Goal: Task Accomplishment & Management: Complete application form

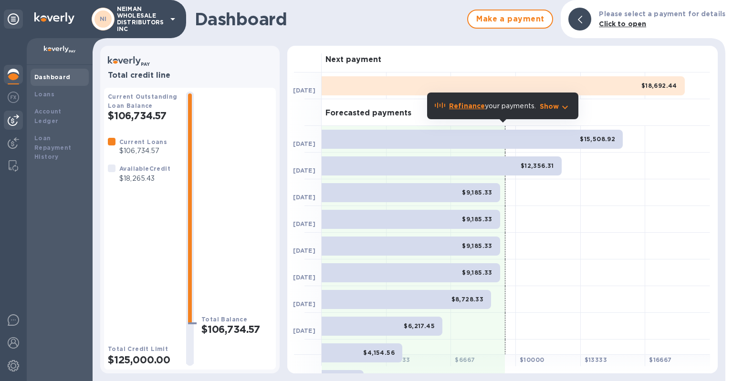
click at [13, 122] on img at bounding box center [13, 120] width 11 height 11
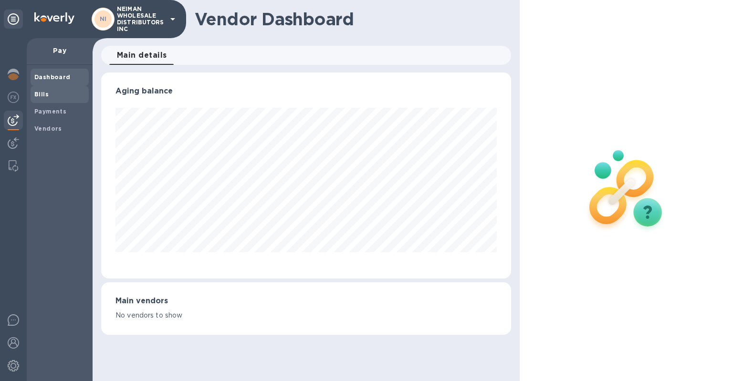
scroll to position [206, 410]
click at [12, 75] on img at bounding box center [13, 74] width 11 height 11
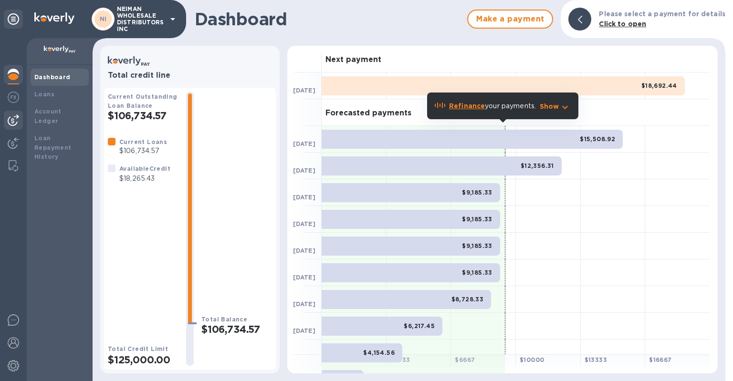
click at [11, 118] on img at bounding box center [13, 120] width 11 height 11
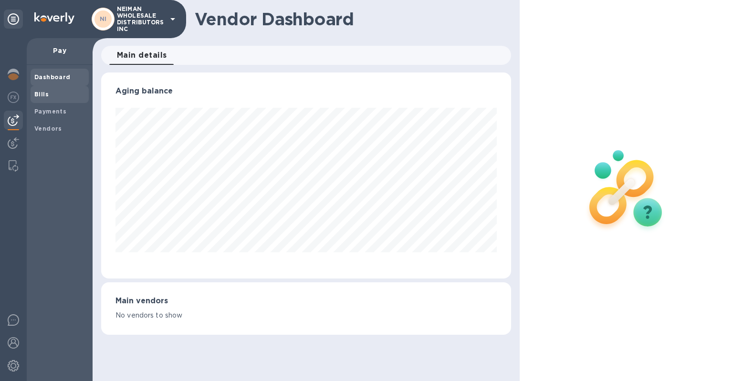
scroll to position [206, 410]
click at [57, 99] on div "Bills" at bounding box center [60, 94] width 58 height 17
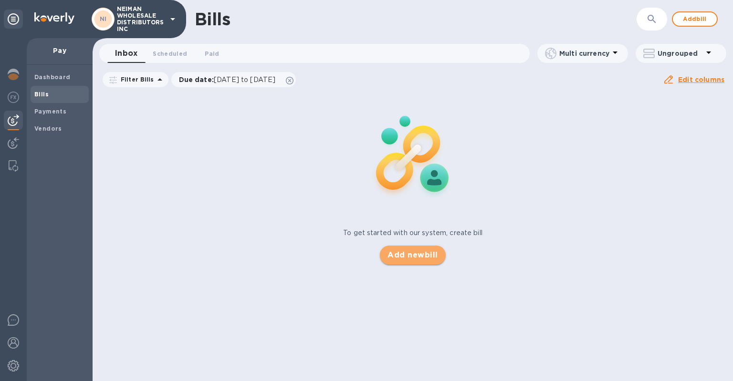
click at [400, 251] on span "Add new bill" at bounding box center [412, 255] width 50 height 11
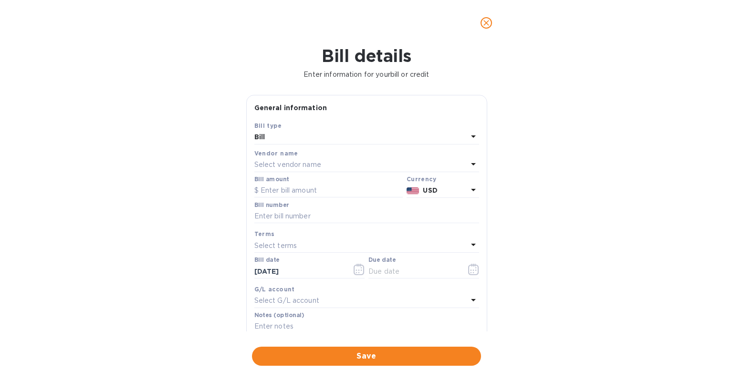
click at [363, 164] on div "Select vendor name" at bounding box center [360, 164] width 213 height 13
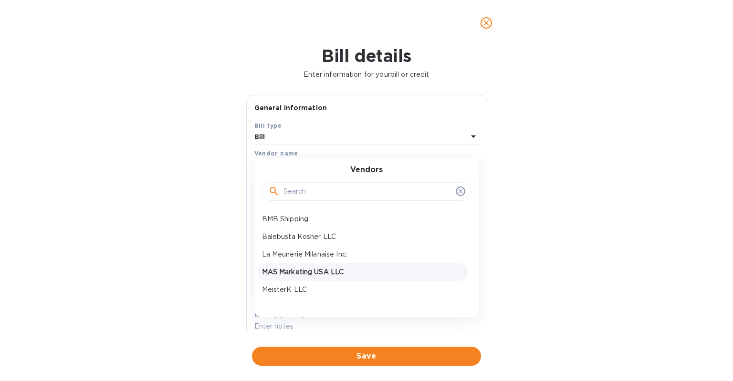
click at [291, 271] on p "MAS Marketing USA LLC" at bounding box center [363, 272] width 202 height 10
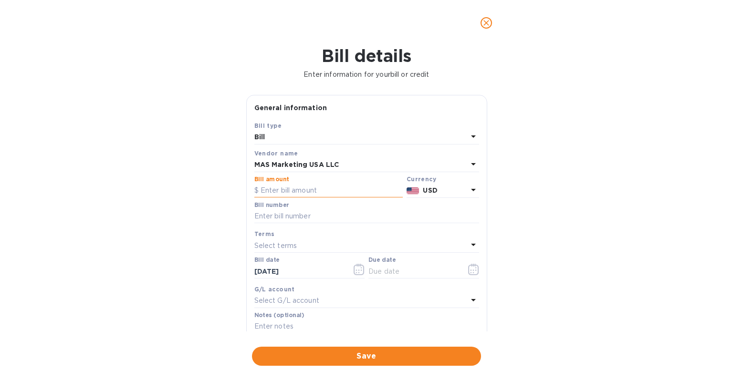
click at [277, 193] on input "text" at bounding box center [328, 191] width 148 height 14
type input "18,265"
click at [373, 267] on input "text" at bounding box center [413, 271] width 90 height 14
click at [468, 272] on icon "button" at bounding box center [473, 269] width 11 height 11
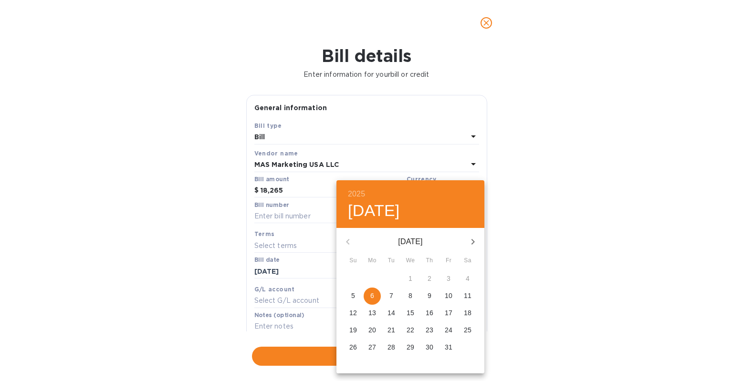
click at [374, 298] on span "6" at bounding box center [372, 296] width 17 height 10
type input "[DATE]"
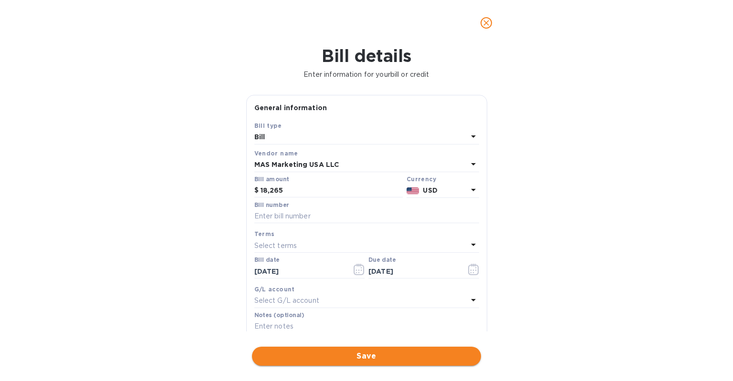
click at [376, 357] on span "Save" at bounding box center [367, 356] width 214 height 11
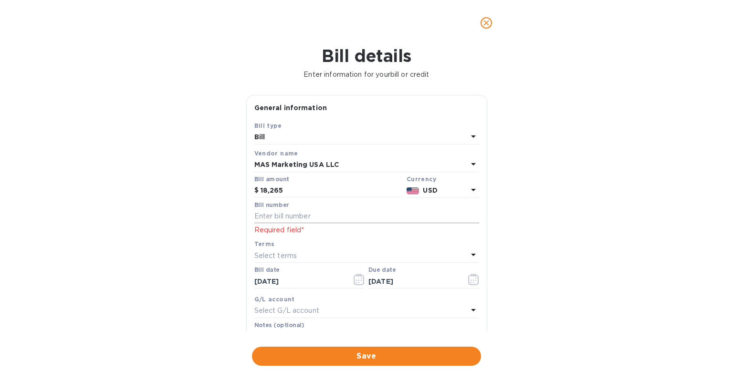
click at [300, 216] on input "text" at bounding box center [366, 216] width 225 height 14
type input "2401"
click at [314, 354] on span "Save" at bounding box center [367, 356] width 214 height 11
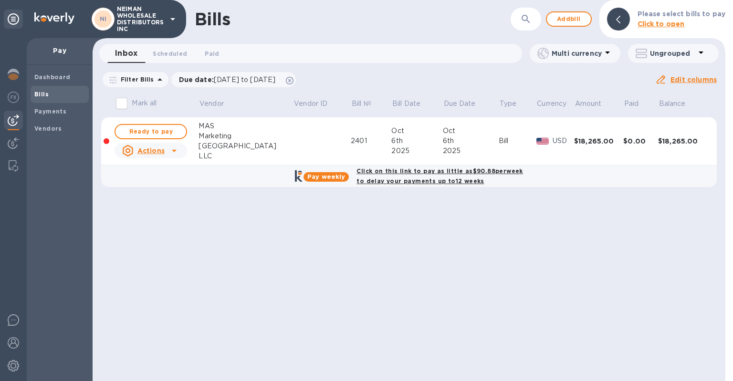
click at [380, 166] on div "Click on this link to pay as little as $90.88 per week to delay your payments u…" at bounding box center [440, 176] width 170 height 24
checkbox input "true"
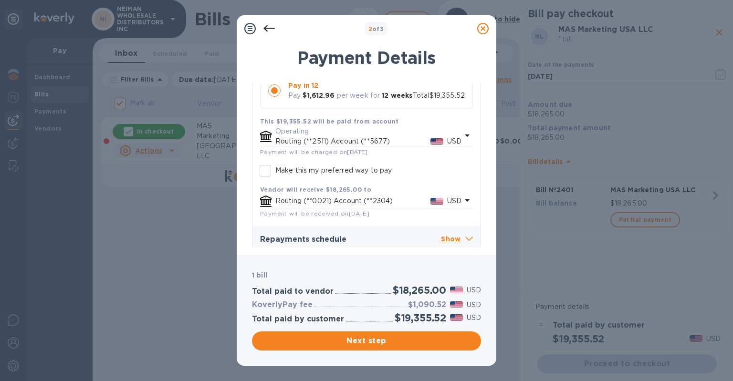
scroll to position [195, 0]
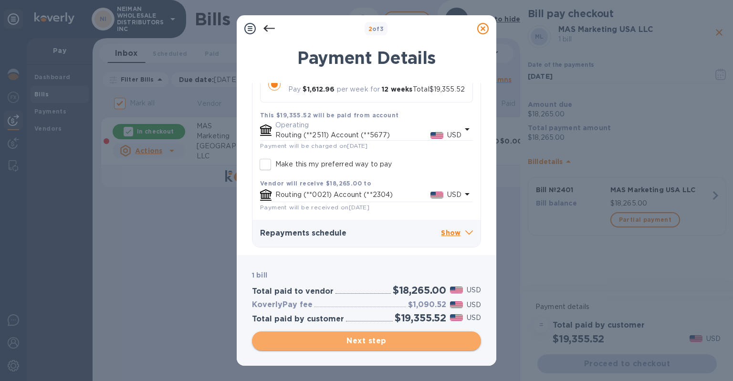
click at [412, 343] on span "Next step" at bounding box center [367, 340] width 214 height 11
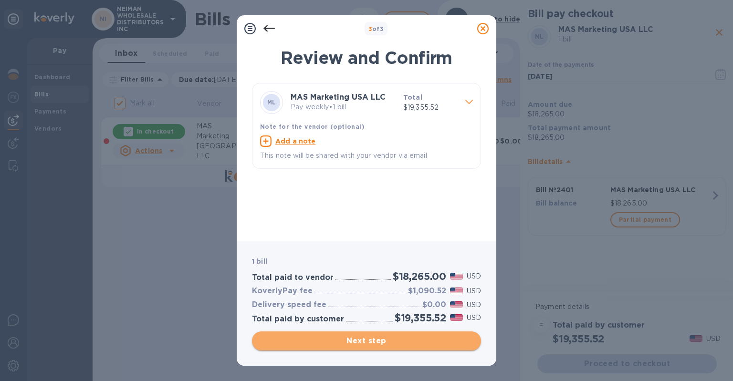
click at [412, 343] on span "Next step" at bounding box center [367, 340] width 214 height 11
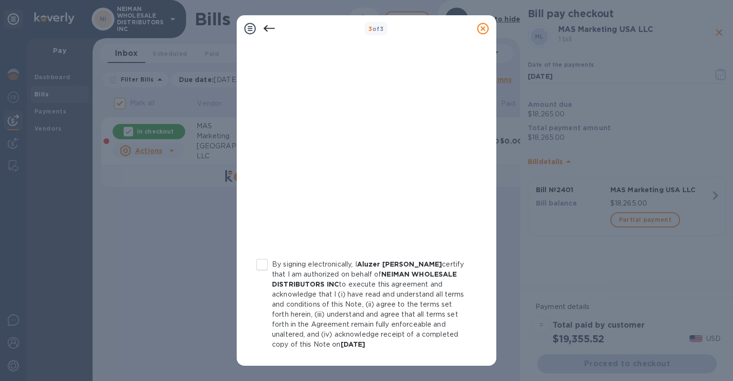
scroll to position [162, 0]
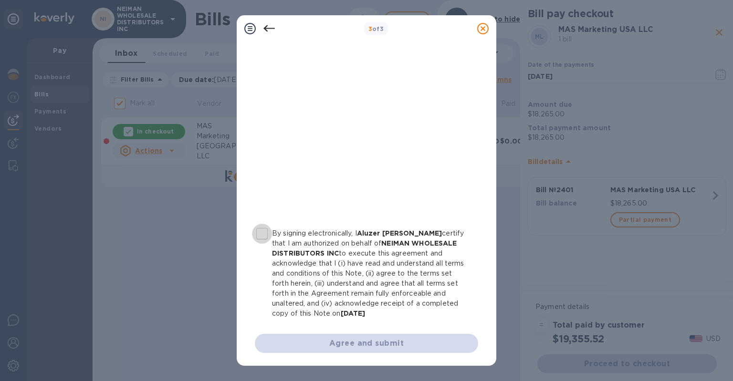
click at [263, 234] on input "By signing electronically, I Aluzer [PERSON_NAME] certify that I am authorized …" at bounding box center [262, 234] width 20 height 20
checkbox input "true"
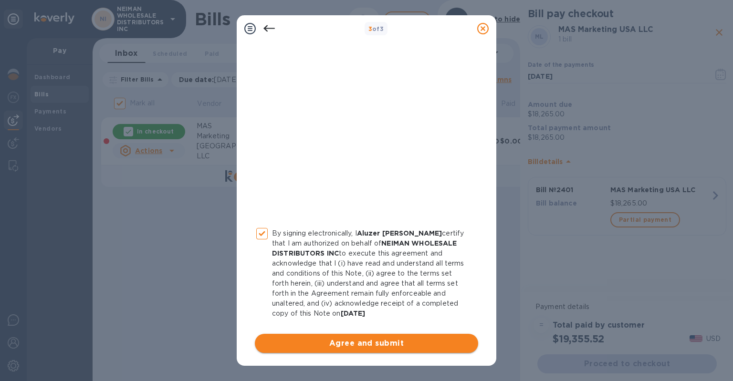
click at [325, 342] on span "Agree and submit" at bounding box center [366, 343] width 208 height 11
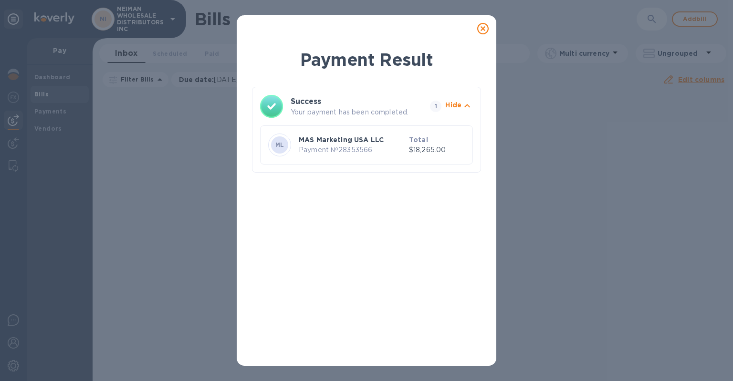
click at [485, 27] on icon at bounding box center [482, 28] width 11 height 11
